Goal: Information Seeking & Learning: Check status

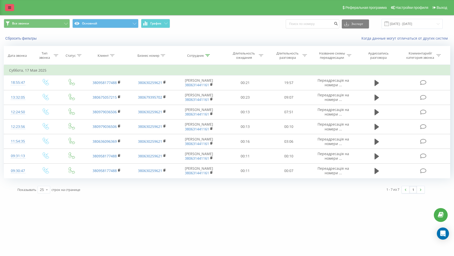
click at [9, 8] on icon at bounding box center [9, 8] width 3 height 4
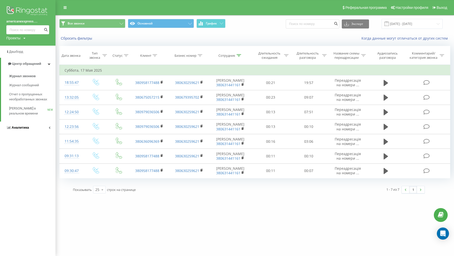
click at [25, 127] on span "Аналитика" at bounding box center [20, 128] width 17 height 4
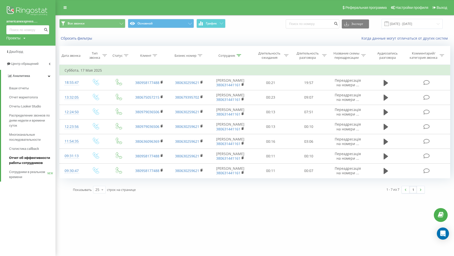
click at [20, 159] on span "Отчет об эффективности работы сотрудников" at bounding box center [31, 160] width 44 height 10
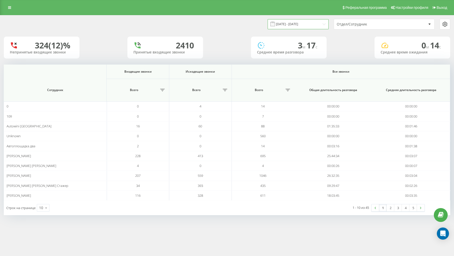
click at [298, 22] on input "[DATE] - [DATE]" at bounding box center [298, 24] width 61 height 10
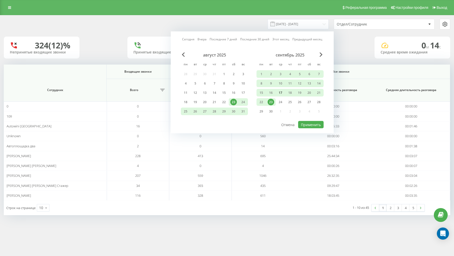
click at [279, 93] on div "17" at bounding box center [280, 93] width 7 height 7
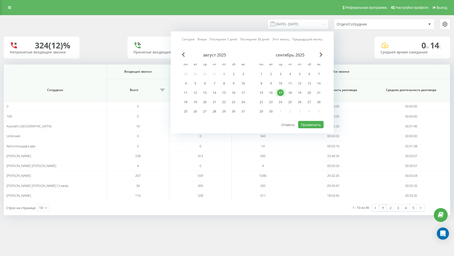
click at [281, 93] on div "17" at bounding box center [280, 93] width 7 height 7
click at [302, 127] on button "Применить" at bounding box center [310, 124] width 25 height 7
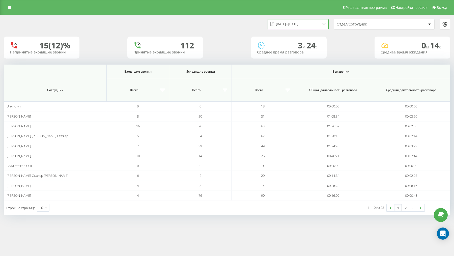
click at [307, 25] on input "[DATE] - [DATE]" at bounding box center [298, 24] width 61 height 10
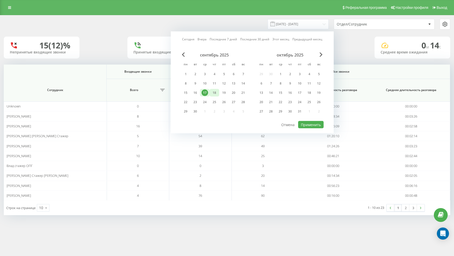
click at [214, 94] on div "18" at bounding box center [214, 93] width 7 height 7
click at [215, 95] on div "18" at bounding box center [214, 93] width 7 height 7
click at [308, 125] on button "Применить" at bounding box center [310, 124] width 25 height 7
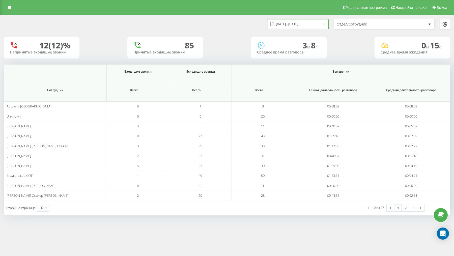
click at [308, 27] on input "[DATE] - [DATE]" at bounding box center [298, 24] width 61 height 10
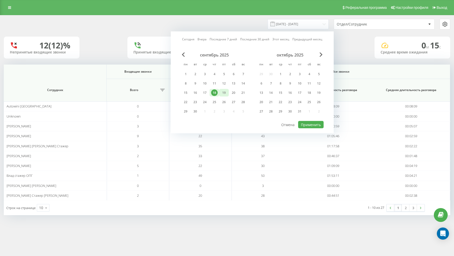
click at [226, 94] on div "19" at bounding box center [224, 93] width 7 height 7
click at [315, 126] on button "Применить" at bounding box center [310, 124] width 25 height 7
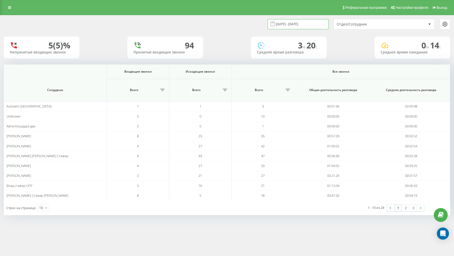
click at [310, 27] on input "[DATE] - [DATE]" at bounding box center [298, 24] width 61 height 10
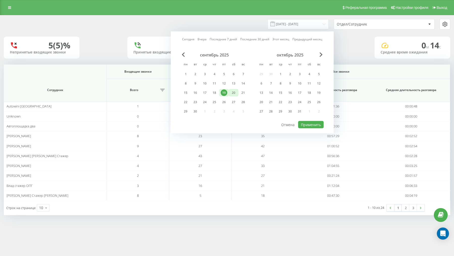
click at [232, 93] on div "20" at bounding box center [233, 93] width 7 height 7
click at [314, 127] on button "Применить" at bounding box center [310, 124] width 25 height 7
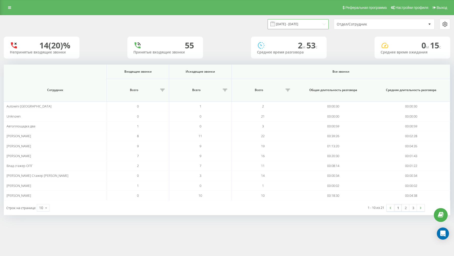
click at [317, 24] on input "[DATE] - [DATE]" at bounding box center [298, 24] width 61 height 10
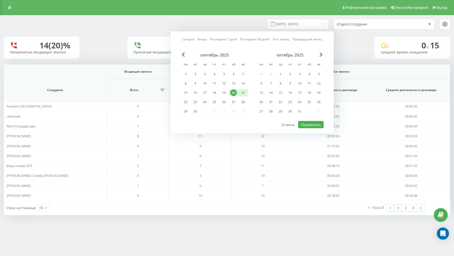
click at [243, 93] on div "21" at bounding box center [243, 93] width 7 height 7
click at [303, 125] on button "Применить" at bounding box center [310, 124] width 25 height 7
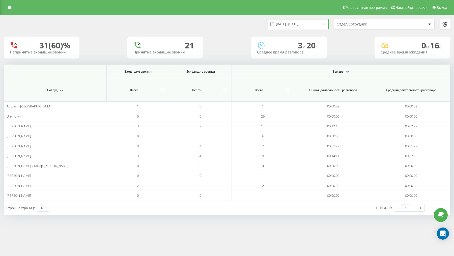
click at [314, 28] on input "[DATE] - [DATE]" at bounding box center [298, 24] width 61 height 10
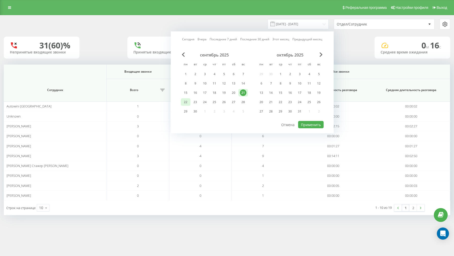
click at [185, 102] on div "22" at bounding box center [185, 102] width 7 height 7
click at [308, 125] on button "Применить" at bounding box center [310, 124] width 25 height 7
type input "[DATE] - [DATE]"
